Goal: Task Accomplishment & Management: Use online tool/utility

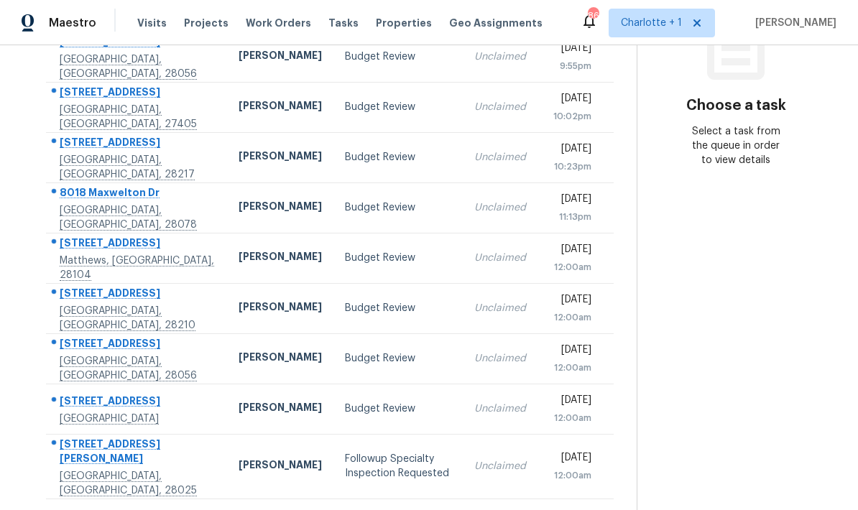
scroll to position [224, 0]
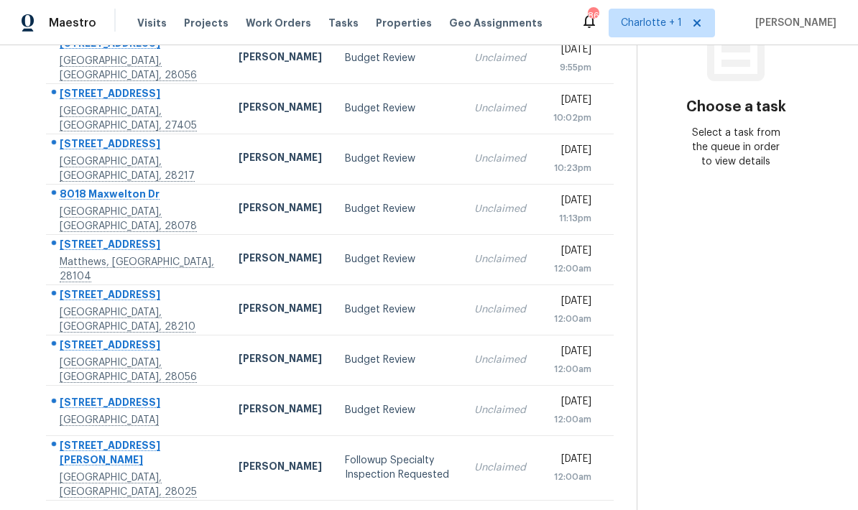
click at [369, 509] on div "1 - 10 of 18" at bounding box center [329, 519] width 613 height 15
click at [369, 509] on icon at bounding box center [371, 518] width 5 height 8
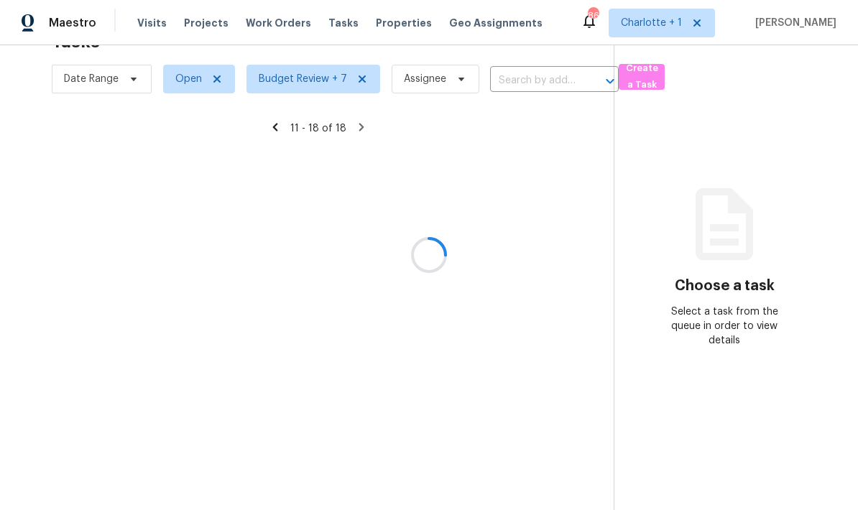
scroll to position [45, 0]
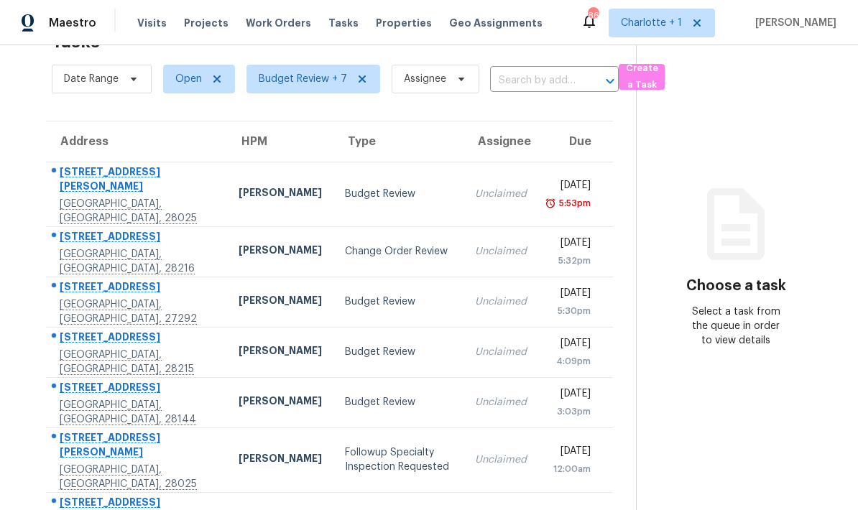
click at [475, 244] on div "Unclaimed" at bounding box center [501, 251] width 52 height 14
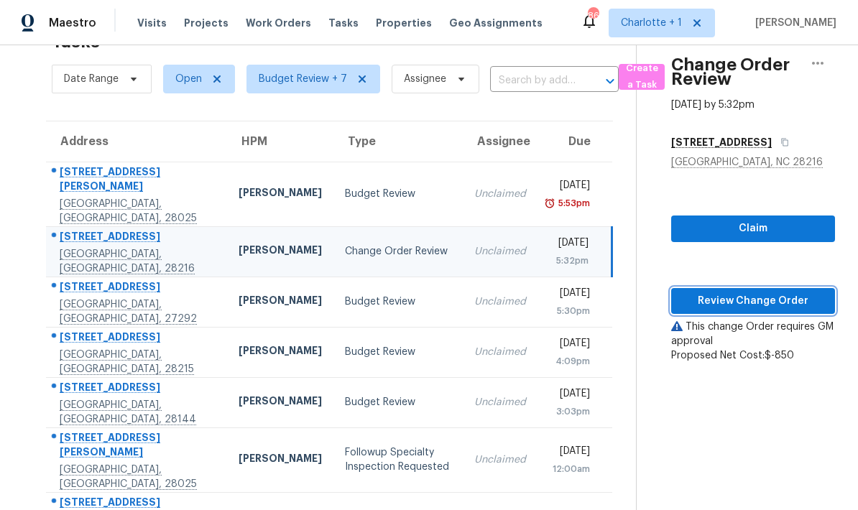
click at [767, 292] on span "Review Change Order" at bounding box center [752, 301] width 141 height 18
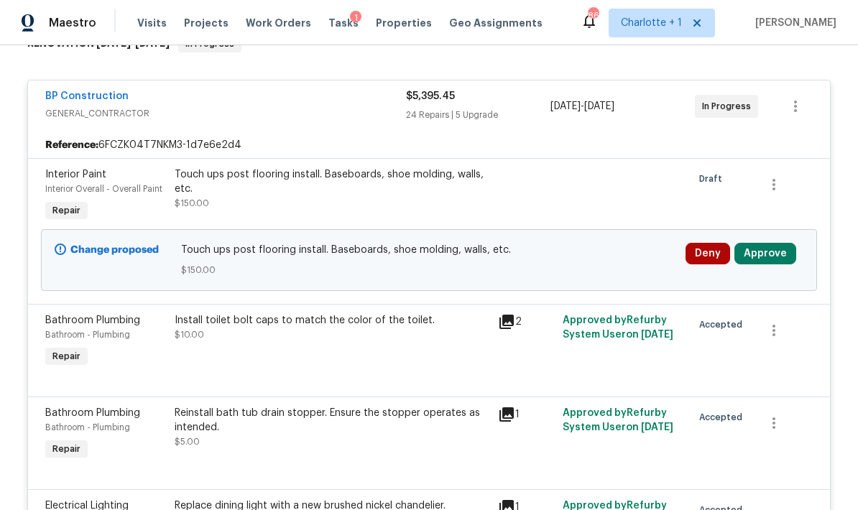
scroll to position [275, 0]
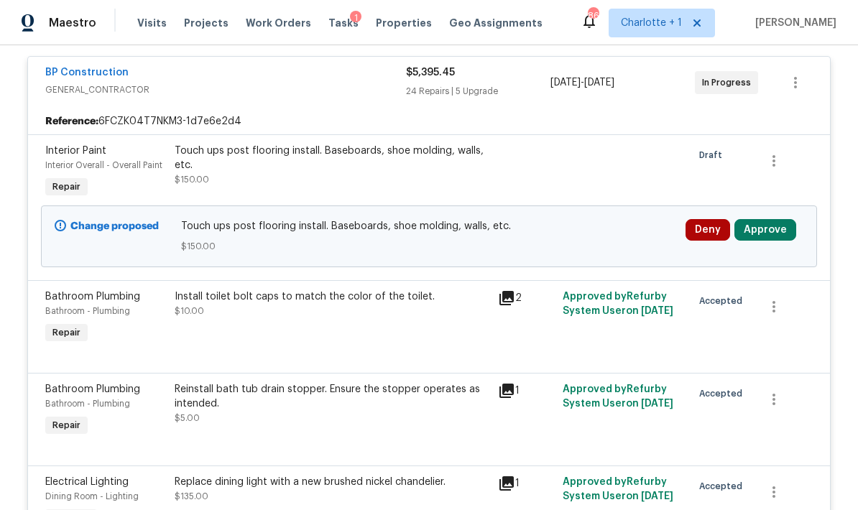
click at [783, 212] on div "Change proposed Touch ups post flooring install. Baseboards, shoe molding, wall…" at bounding box center [429, 236] width 776 height 62
click at [782, 212] on div "Change proposed Touch ups post flooring install. Baseboards, shoe molding, wall…" at bounding box center [429, 236] width 776 height 62
click at [781, 223] on button "Approve" at bounding box center [765, 230] width 62 height 22
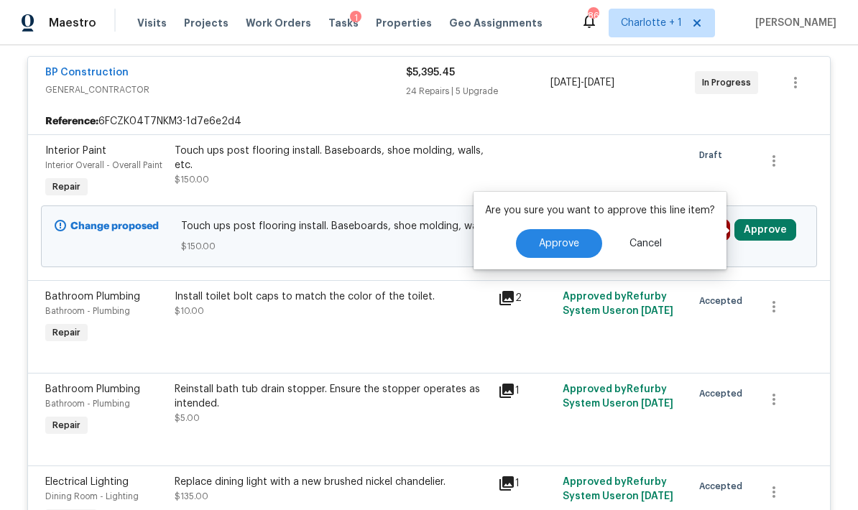
click at [569, 251] on button "Approve" at bounding box center [559, 243] width 86 height 29
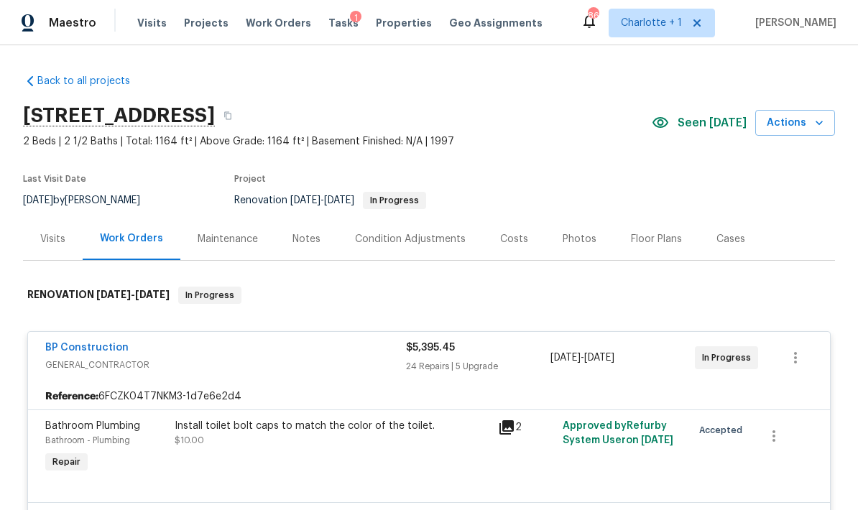
scroll to position [0, 0]
click at [514, 229] on div "Costs" at bounding box center [514, 239] width 62 height 42
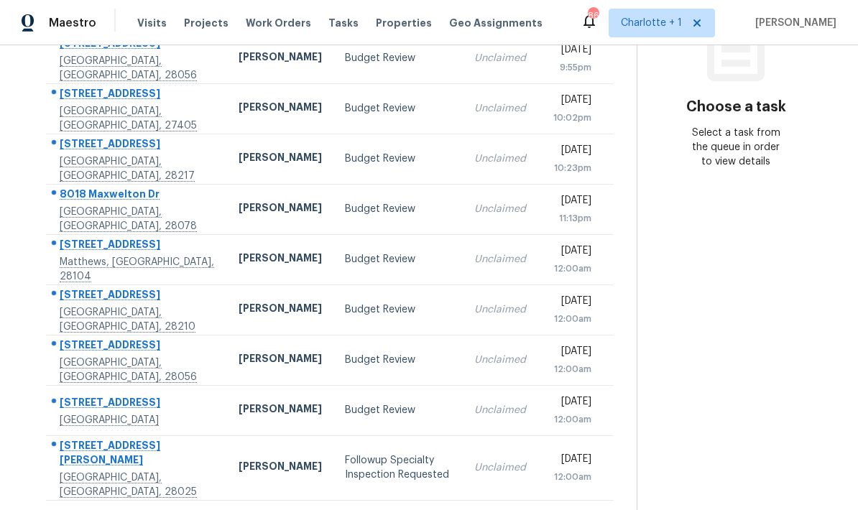
scroll to position [57, 0]
click at [364, 509] on icon at bounding box center [370, 518] width 13 height 13
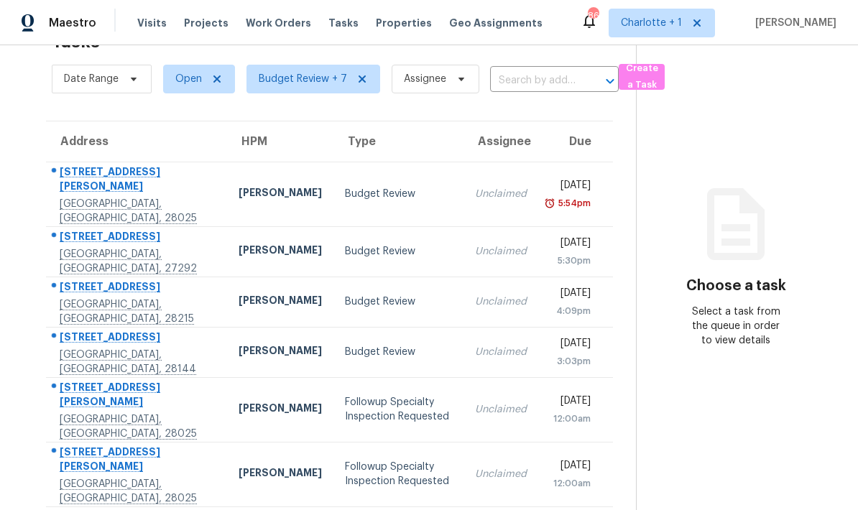
click at [333, 162] on td "Budget Review" at bounding box center [398, 194] width 130 height 65
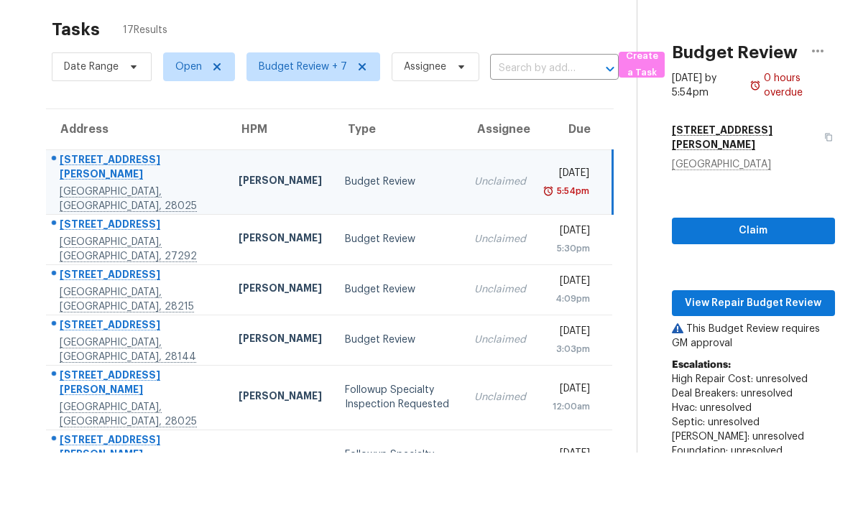
scroll to position [0, 0]
click at [781, 296] on span "View Repair Budget Review" at bounding box center [753, 304] width 140 height 18
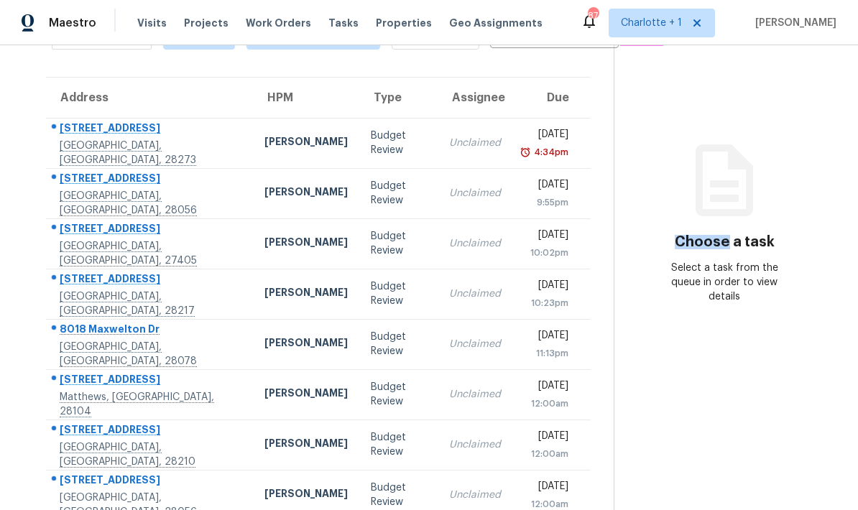
scroll to position [88, 0]
click at [253, 136] on td "[PERSON_NAME]" at bounding box center [306, 144] width 106 height 50
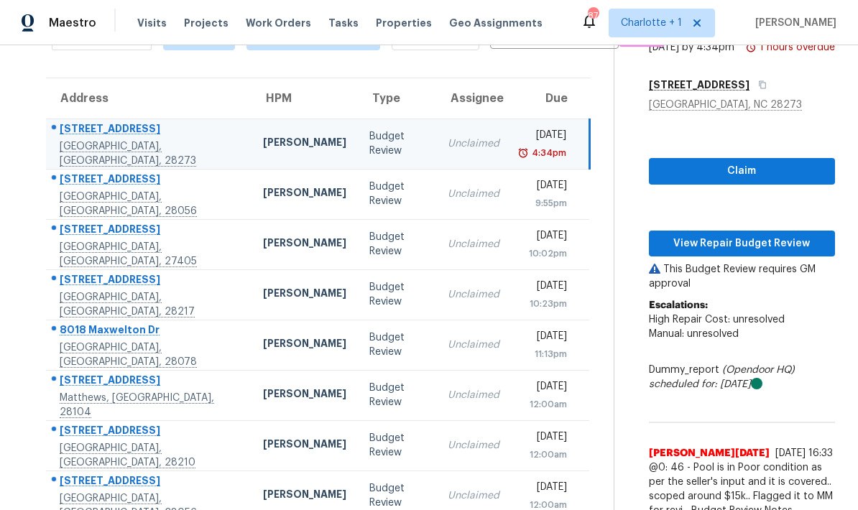
click at [251, 139] on td "[PERSON_NAME]" at bounding box center [304, 144] width 106 height 50
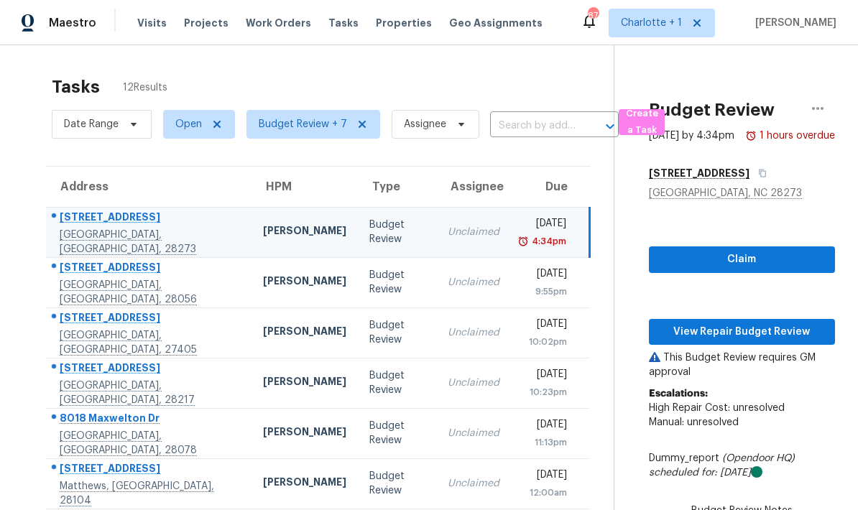
scroll to position [0, 0]
click at [745, 341] on span "View Repair Budget Review" at bounding box center [741, 332] width 163 height 18
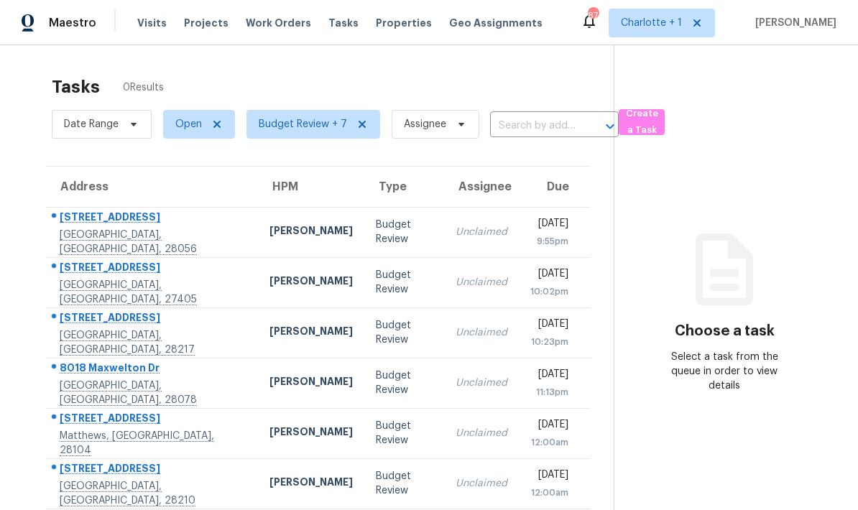
click at [191, 233] on td "[STREET_ADDRESS]" at bounding box center [152, 232] width 212 height 50
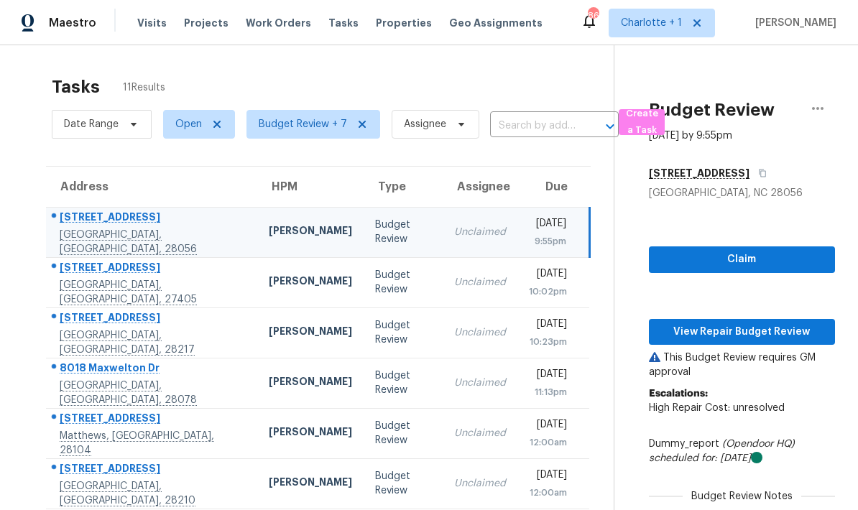
click at [442, 249] on td "Unclaimed" at bounding box center [479, 232] width 75 height 50
click at [765, 332] on span "View Repair Budget Review" at bounding box center [741, 332] width 163 height 18
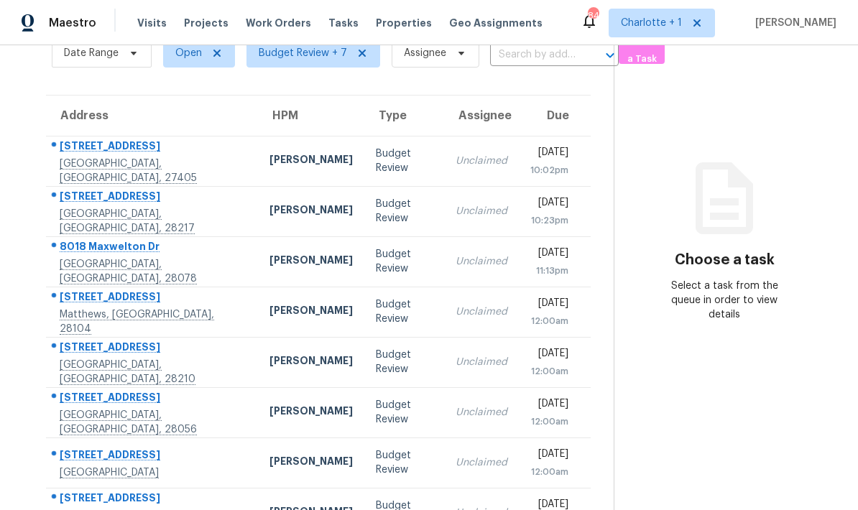
scroll to position [72, 0]
click at [184, 156] on div "[STREET_ADDRESS]" at bounding box center [153, 147] width 187 height 18
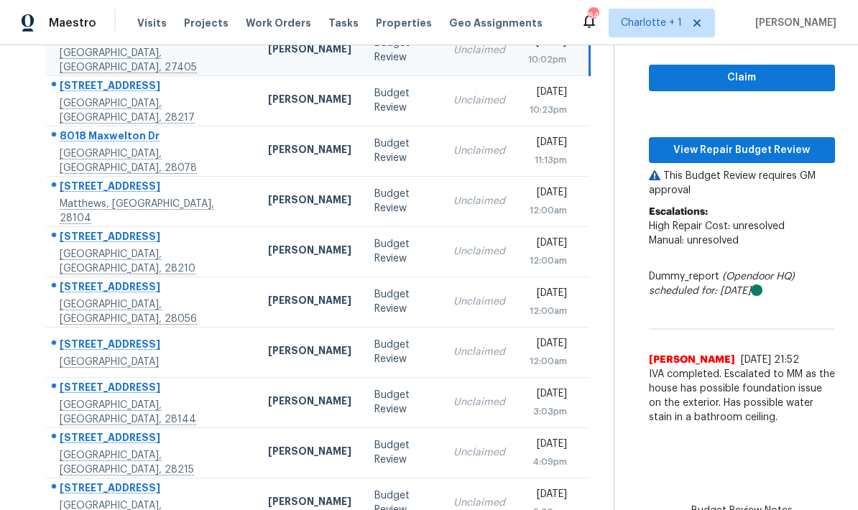
scroll to position [181, 0]
click at [762, 145] on span "View Repair Budget Review" at bounding box center [741, 151] width 163 height 18
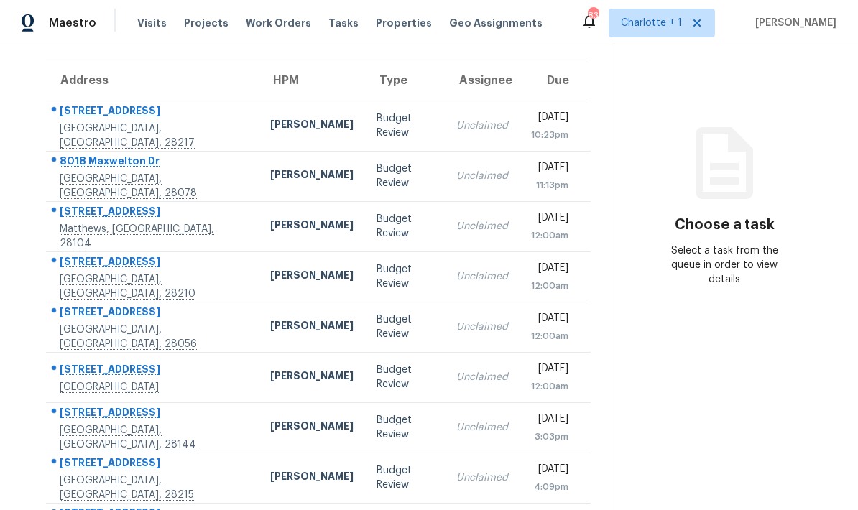
scroll to position [93, 0]
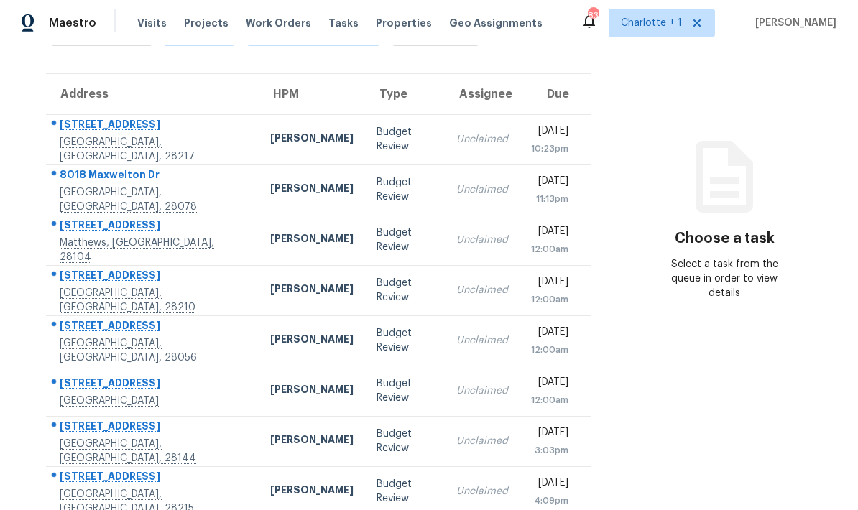
click at [531, 147] on div "10:23pm" at bounding box center [549, 149] width 37 height 14
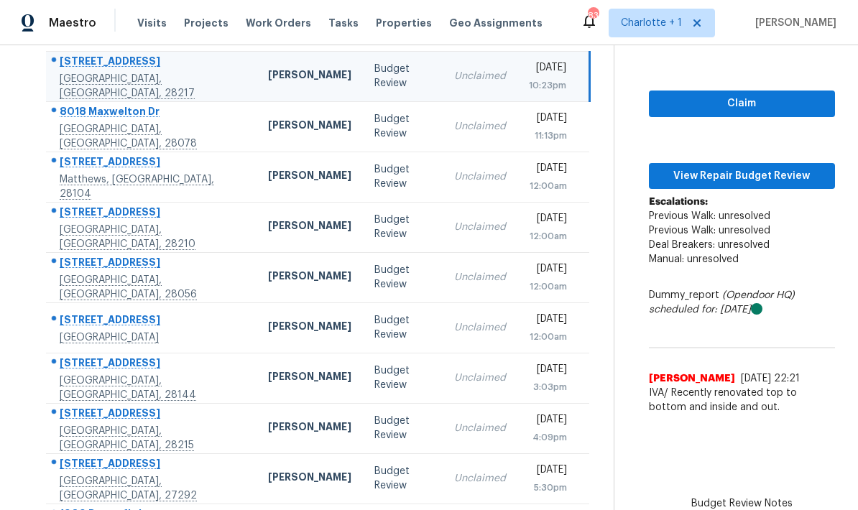
scroll to position [132, 0]
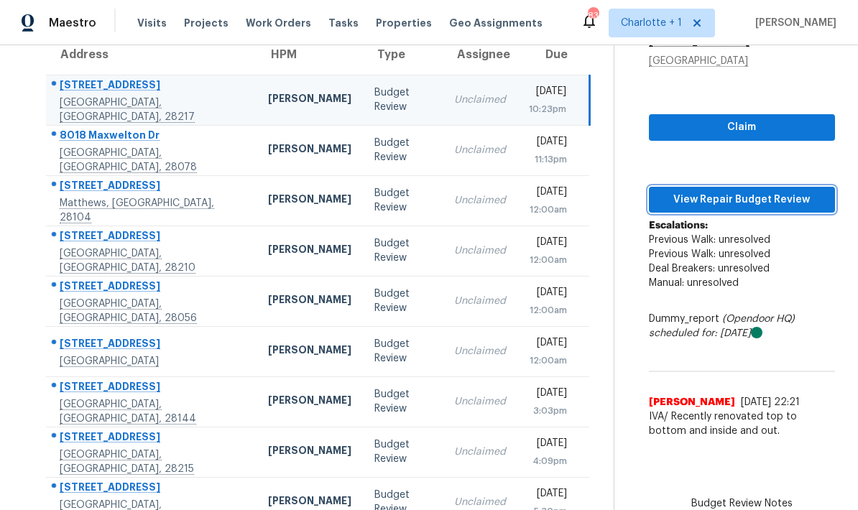
click at [757, 201] on span "View Repair Budget Review" at bounding box center [741, 200] width 163 height 18
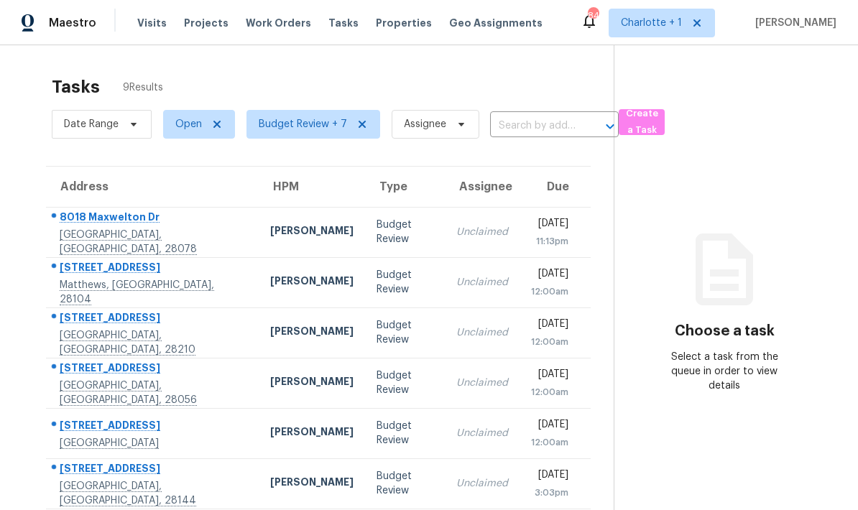
click at [270, 235] on div "[PERSON_NAME]" at bounding box center [311, 232] width 83 height 18
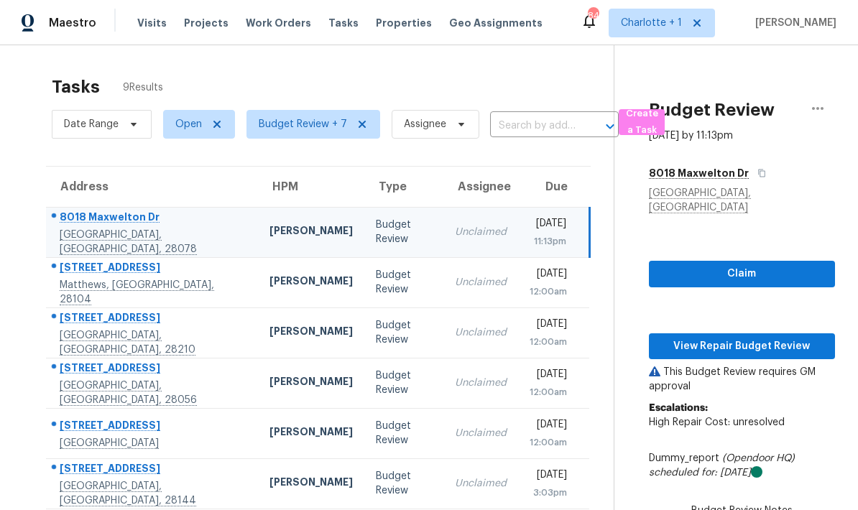
click at [197, 229] on td "[STREET_ADDRESS][PERSON_NAME]" at bounding box center [152, 232] width 212 height 50
click at [746, 338] on span "View Repair Budget Review" at bounding box center [741, 347] width 163 height 18
